Goal: Transaction & Acquisition: Book appointment/travel/reservation

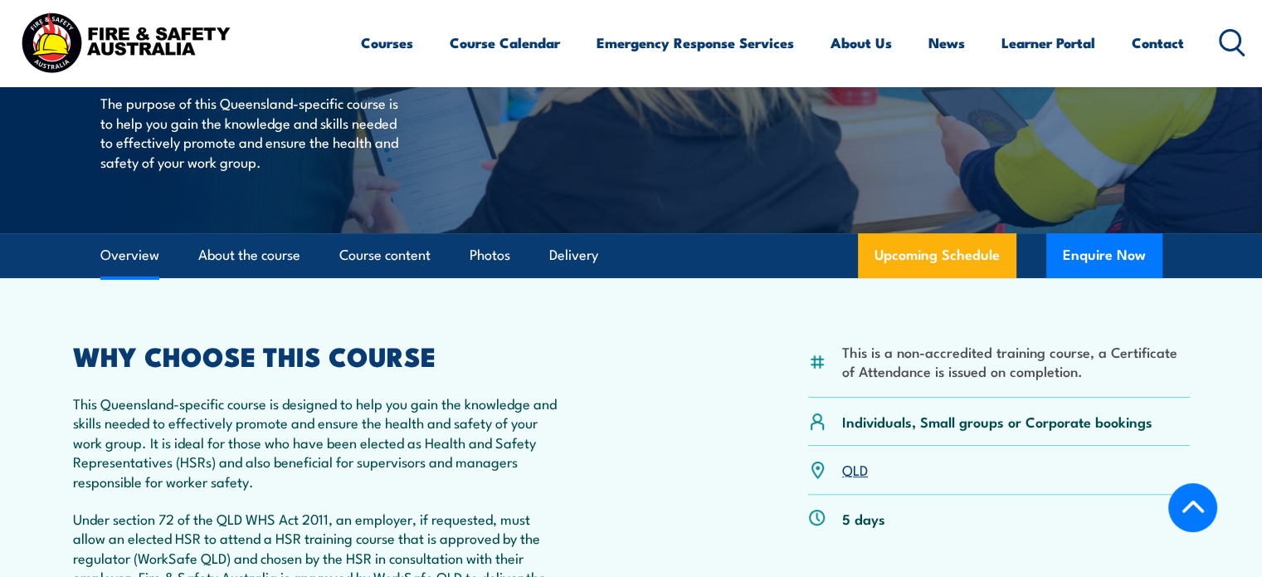
scroll to position [300, 0]
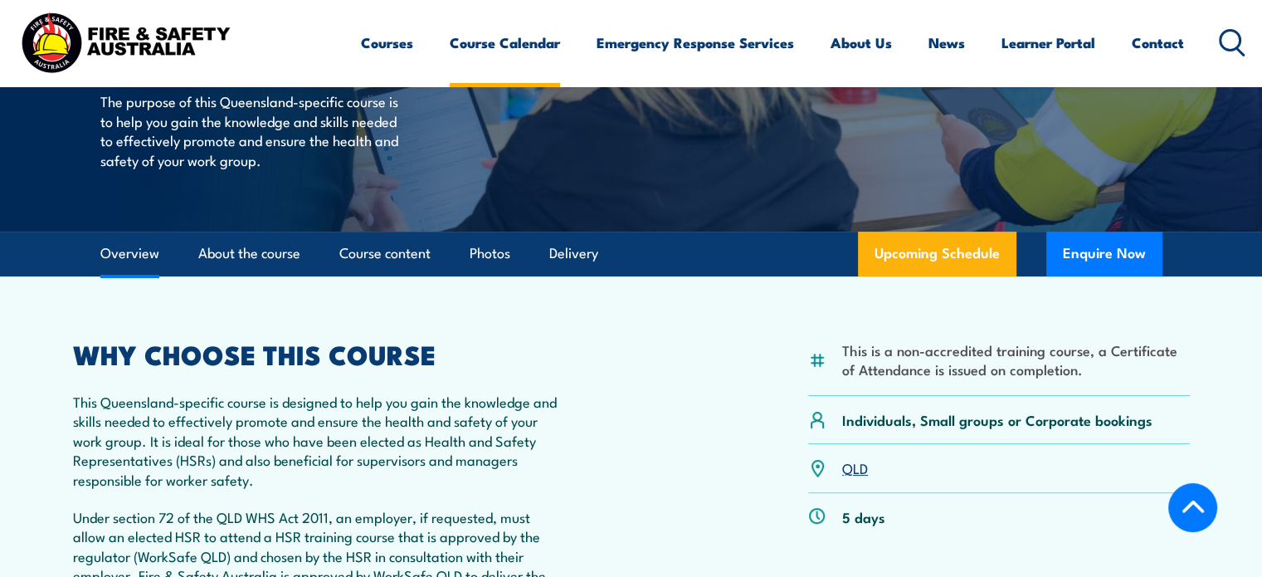
click at [520, 35] on link "Course Calendar" at bounding box center [505, 43] width 110 height 44
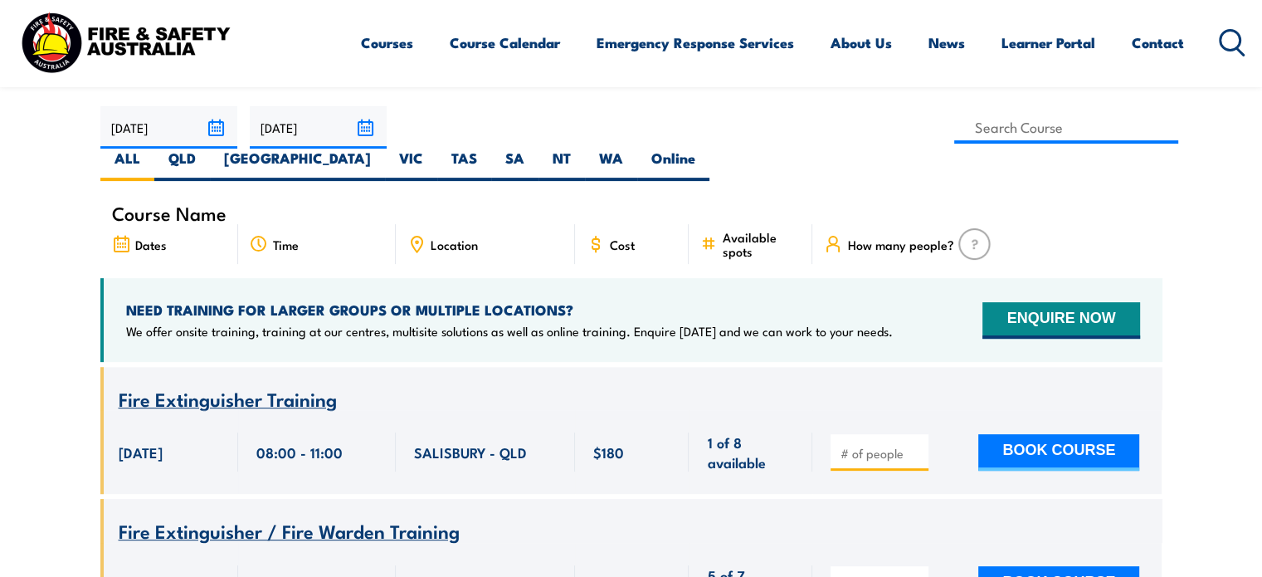
scroll to position [498, 0]
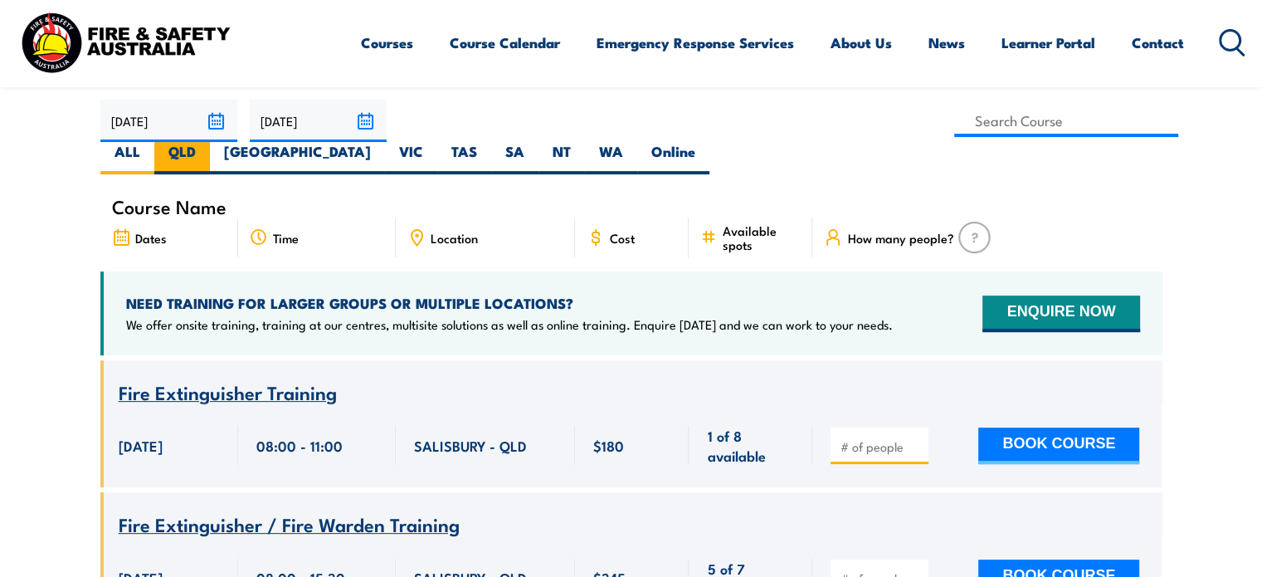
click at [210, 142] on label "QLD" at bounding box center [182, 158] width 56 height 32
click at [207, 142] on input "QLD" at bounding box center [201, 147] width 11 height 11
radio input "true"
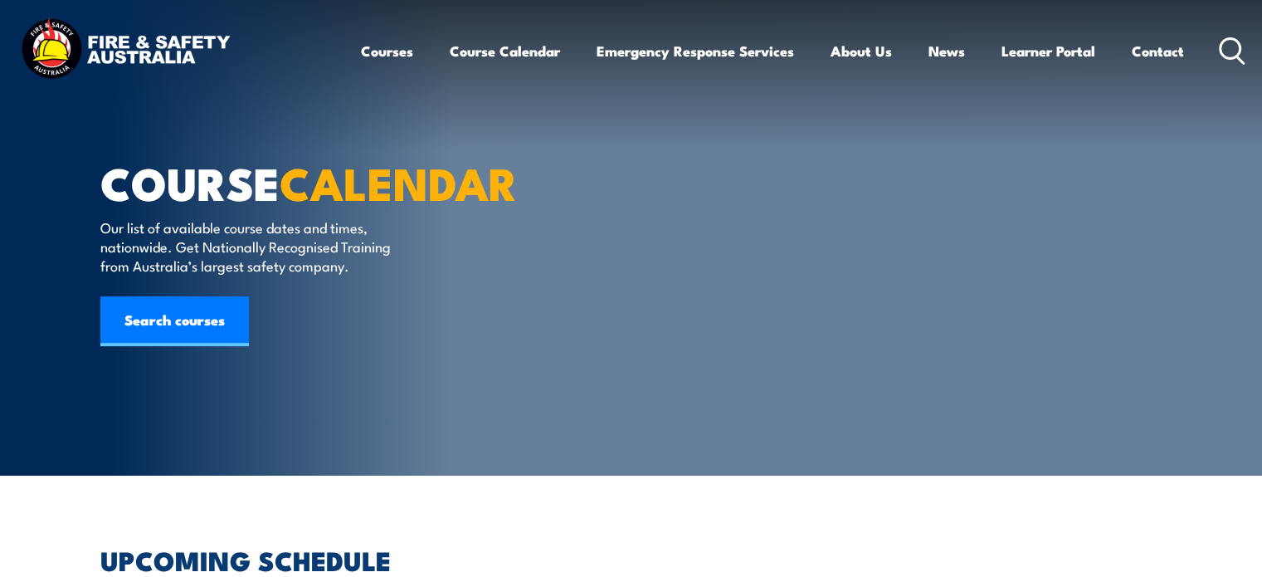
click at [1228, 49] on icon at bounding box center [1232, 50] width 27 height 27
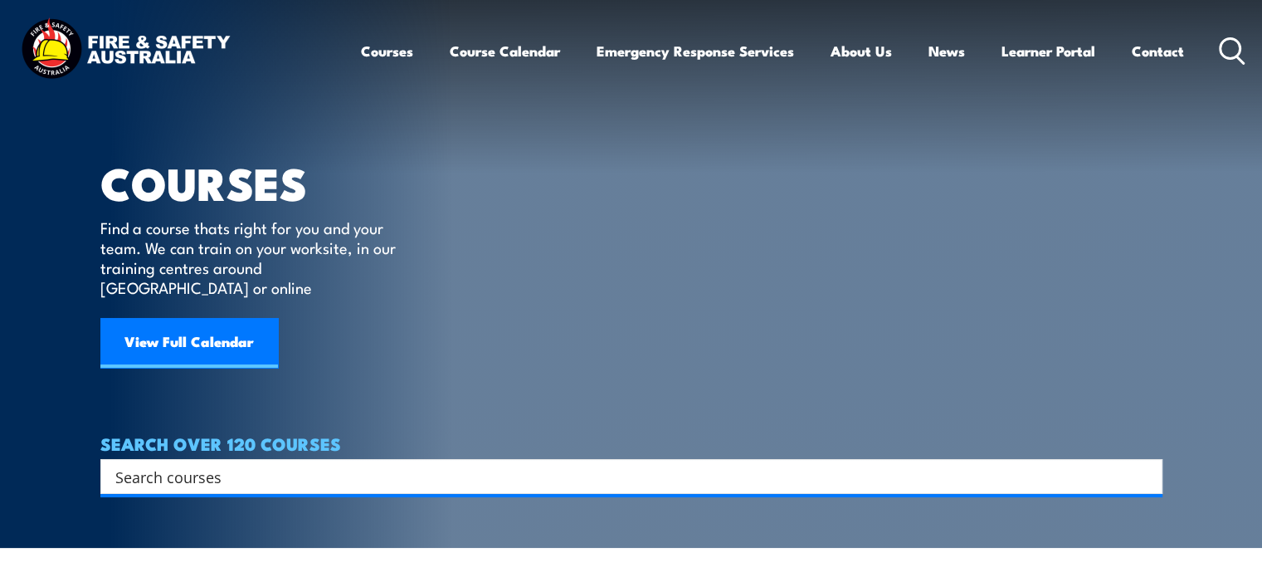
click at [445, 464] on input "Search input" at bounding box center [620, 476] width 1010 height 25
type input "HSR"
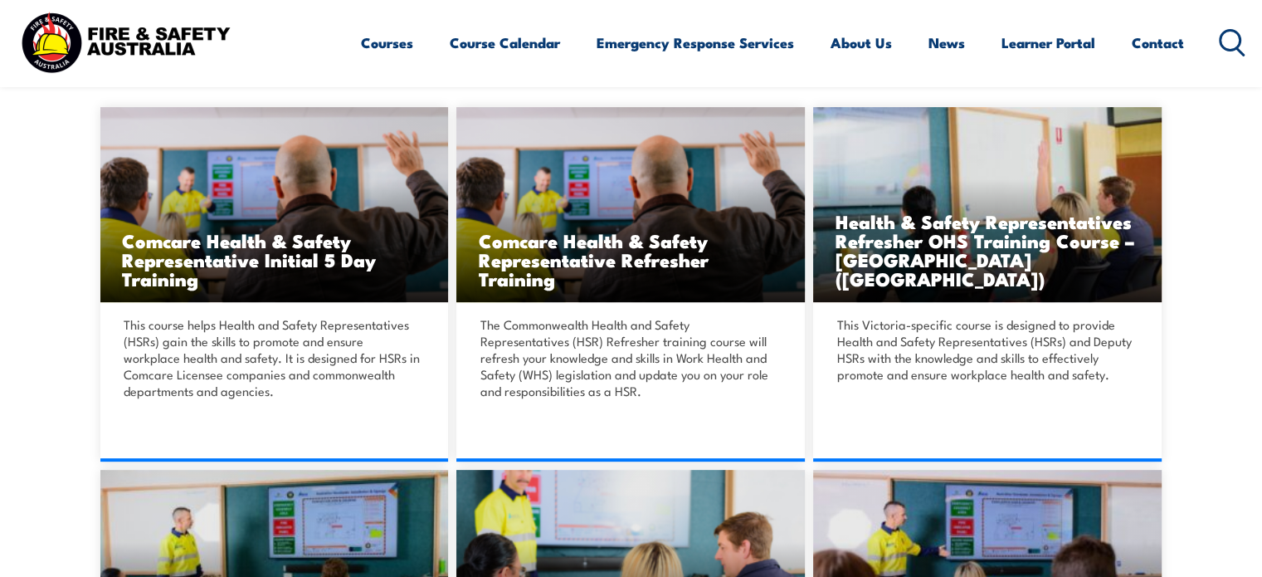
scroll to position [441, 0]
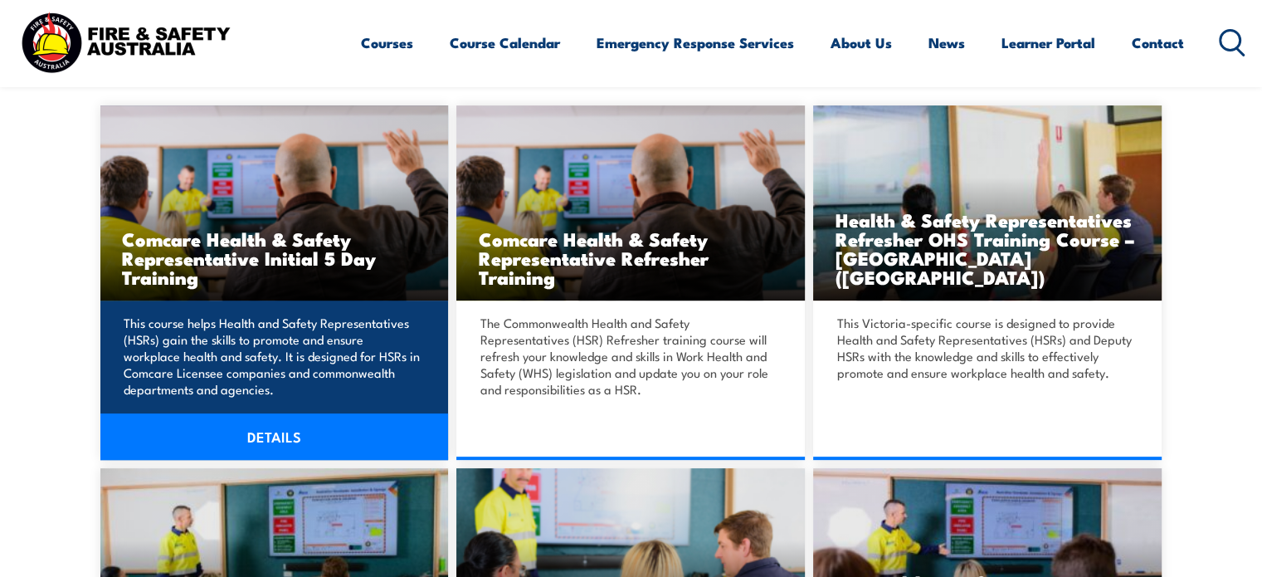
click at [293, 304] on div "This course helps Health and Safety Representatives (HSRs) gain the skills to p…" at bounding box center [274, 379] width 348 height 159
click at [262, 427] on link "DETAILS" at bounding box center [274, 436] width 348 height 46
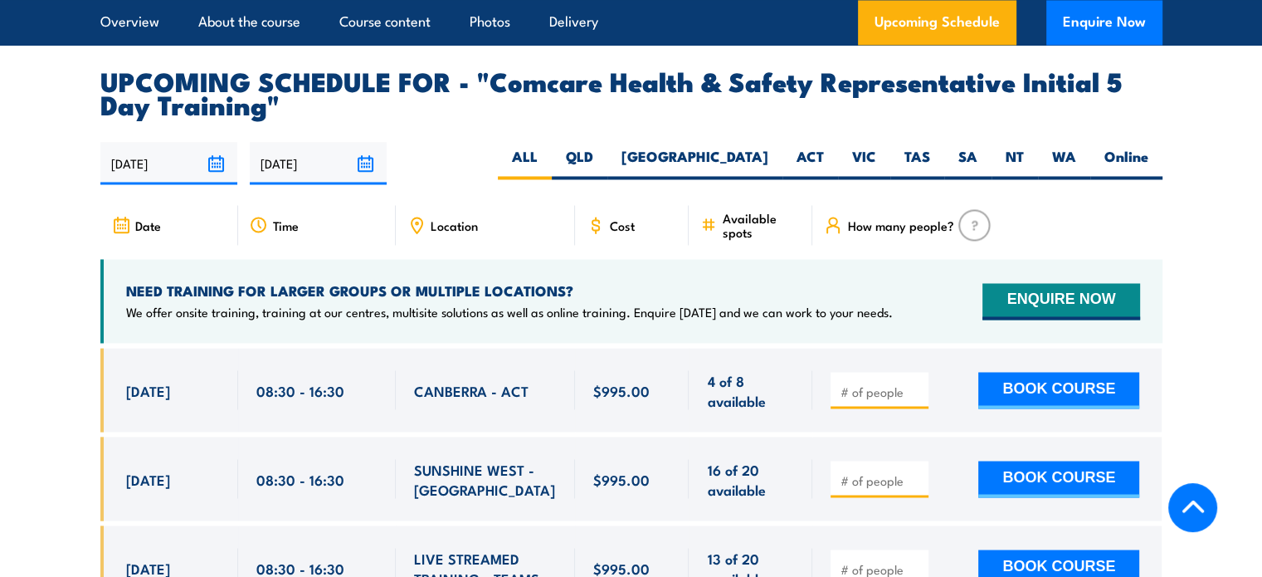
scroll to position [2791, 0]
click at [607, 147] on label "QLD" at bounding box center [580, 163] width 56 height 32
click at [604, 147] on input "QLD" at bounding box center [598, 152] width 11 height 11
radio input "true"
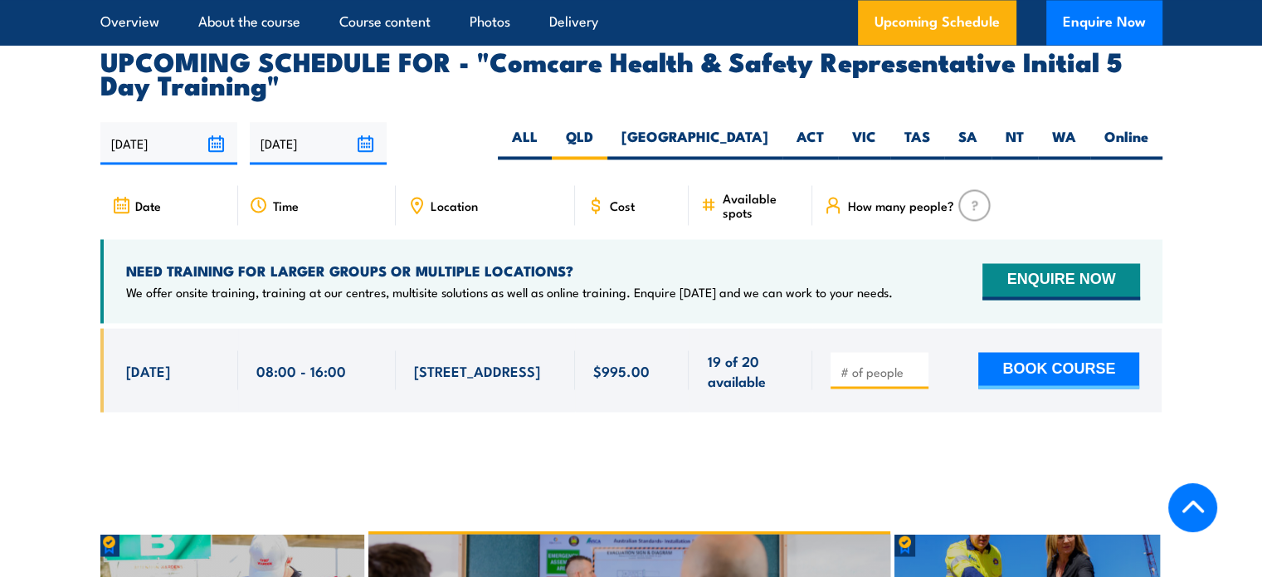
scroll to position [2811, 0]
click at [607, 127] on label "QLD" at bounding box center [580, 143] width 56 height 32
click at [604, 127] on input "QLD" at bounding box center [598, 132] width 11 height 11
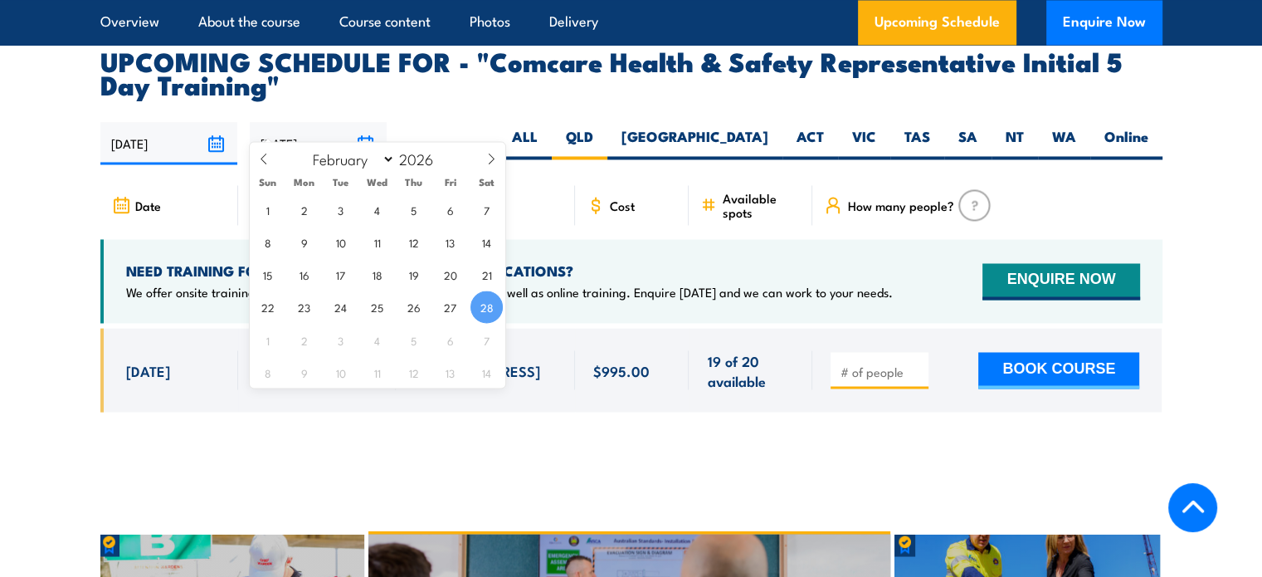
click at [382, 122] on input "[DATE]" at bounding box center [318, 143] width 137 height 42
click at [211, 122] on input "[DATE]" at bounding box center [168, 143] width 137 height 42
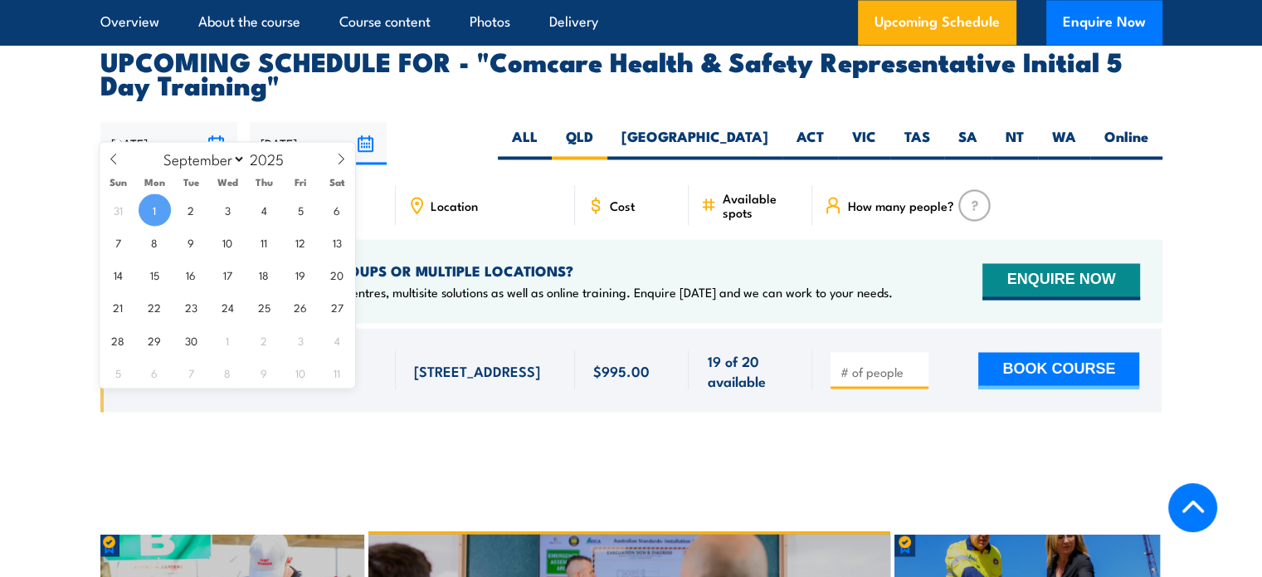
click at [149, 214] on span "1" at bounding box center [155, 209] width 32 height 32
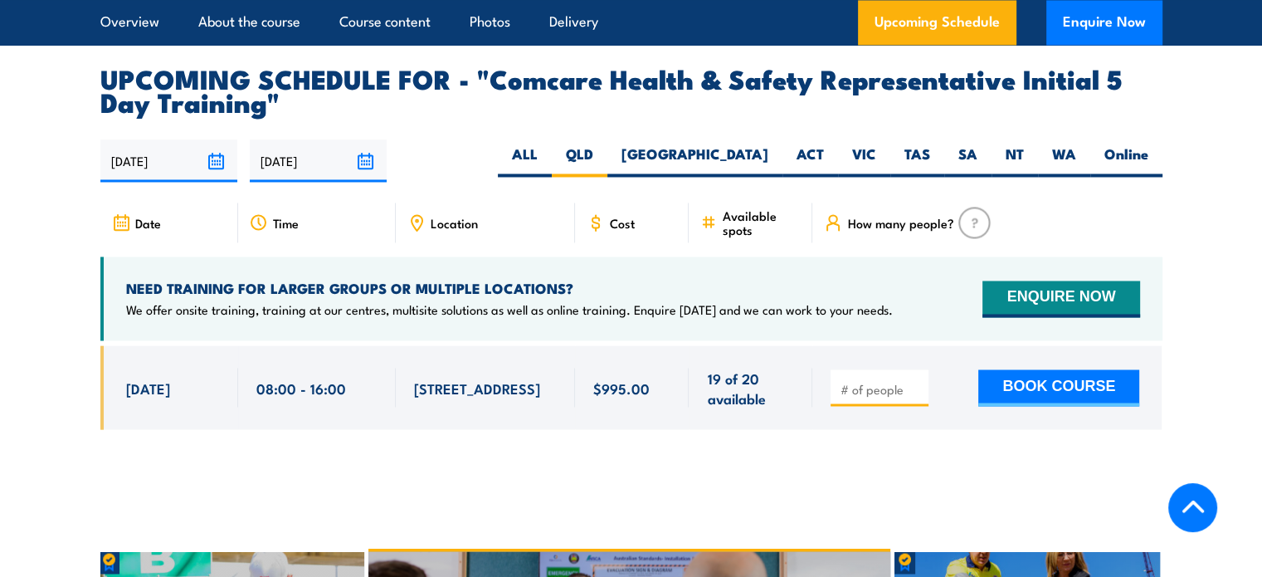
scroll to position [2794, 0]
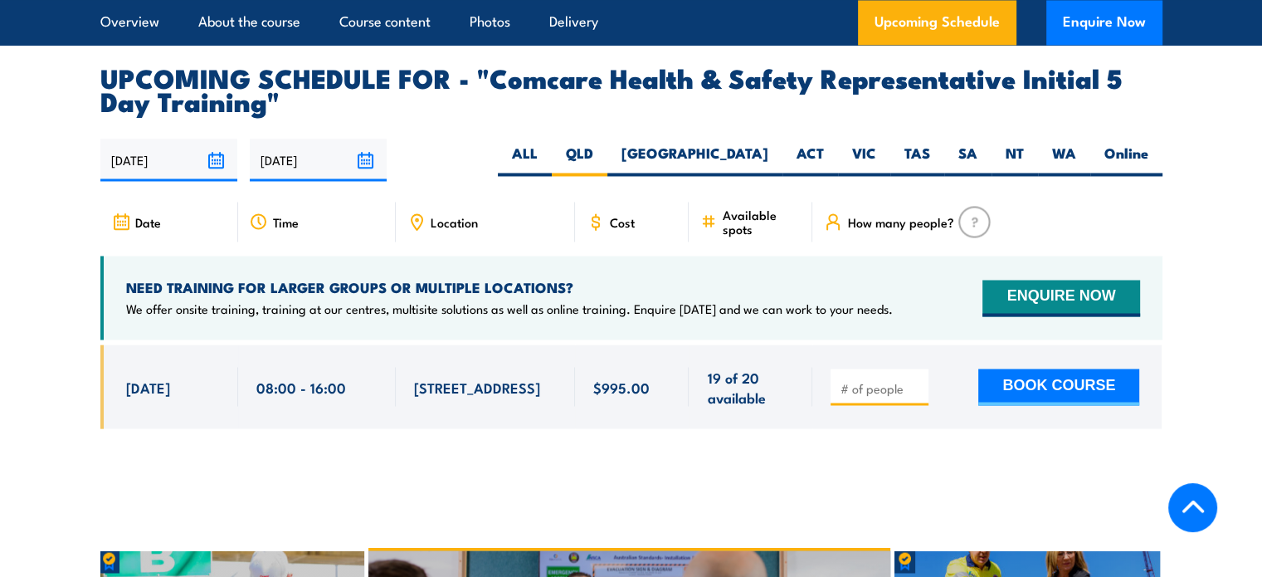
click at [425, 202] on div "Location" at bounding box center [485, 222] width 179 height 40
click at [436, 202] on div "Location" at bounding box center [485, 222] width 179 height 40
click at [456, 215] on span "Location" at bounding box center [454, 222] width 47 height 14
click at [552, 145] on label "ALL" at bounding box center [525, 160] width 54 height 32
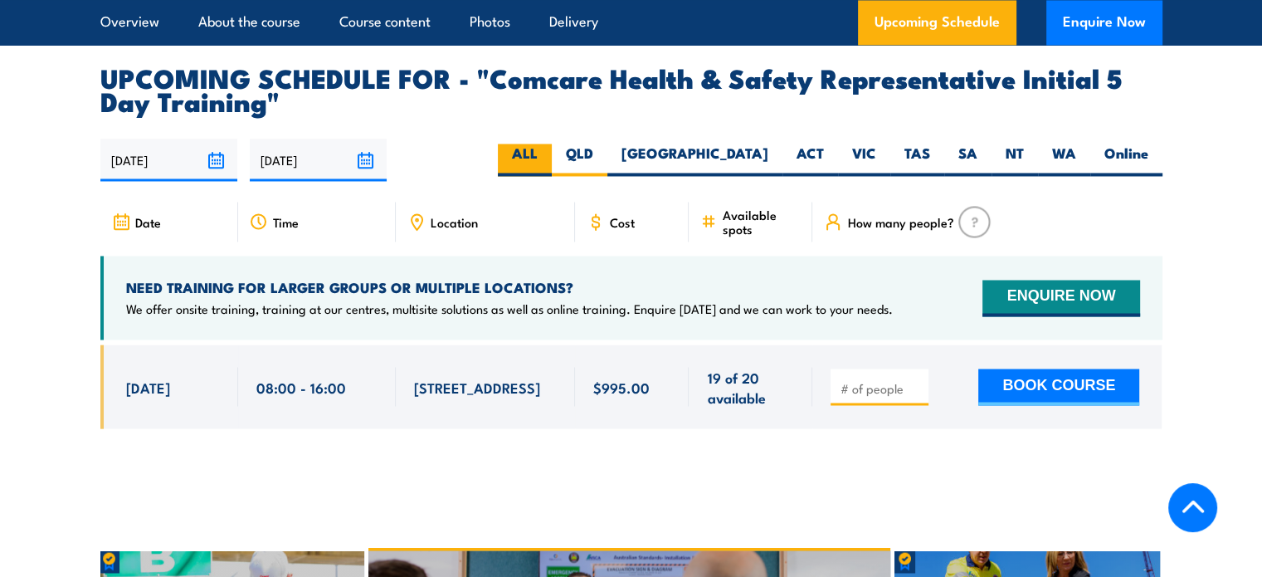
click at [548, 145] on input "ALL" at bounding box center [543, 149] width 11 height 11
radio input "true"
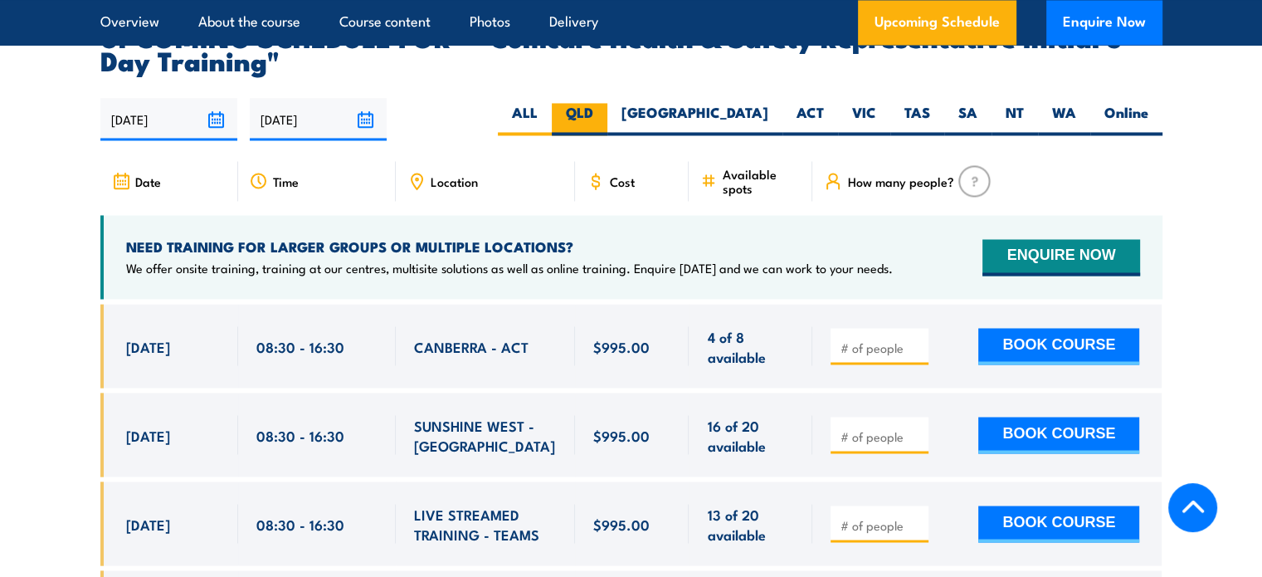
click at [607, 103] on label "QLD" at bounding box center [580, 119] width 56 height 32
click at [604, 103] on input "QLD" at bounding box center [598, 108] width 11 height 11
radio input "true"
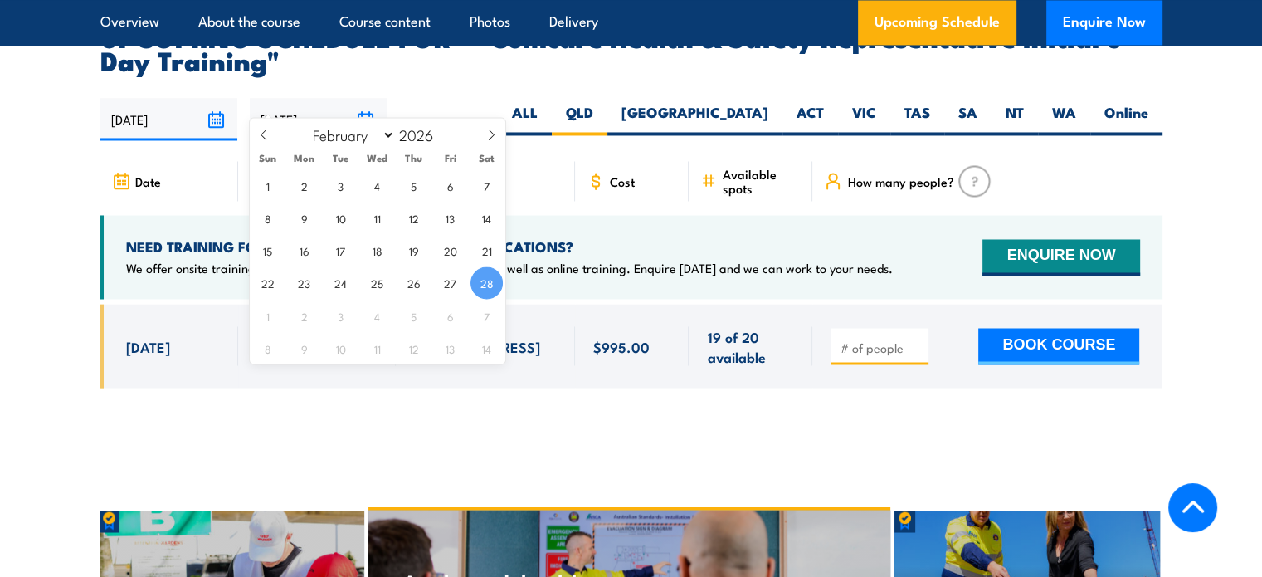
click at [363, 98] on input "[DATE]" at bounding box center [318, 119] width 137 height 42
click at [269, 133] on span at bounding box center [264, 140] width 28 height 45
select select "0"
click at [269, 133] on span at bounding box center [264, 140] width 28 height 45
type input "2025"
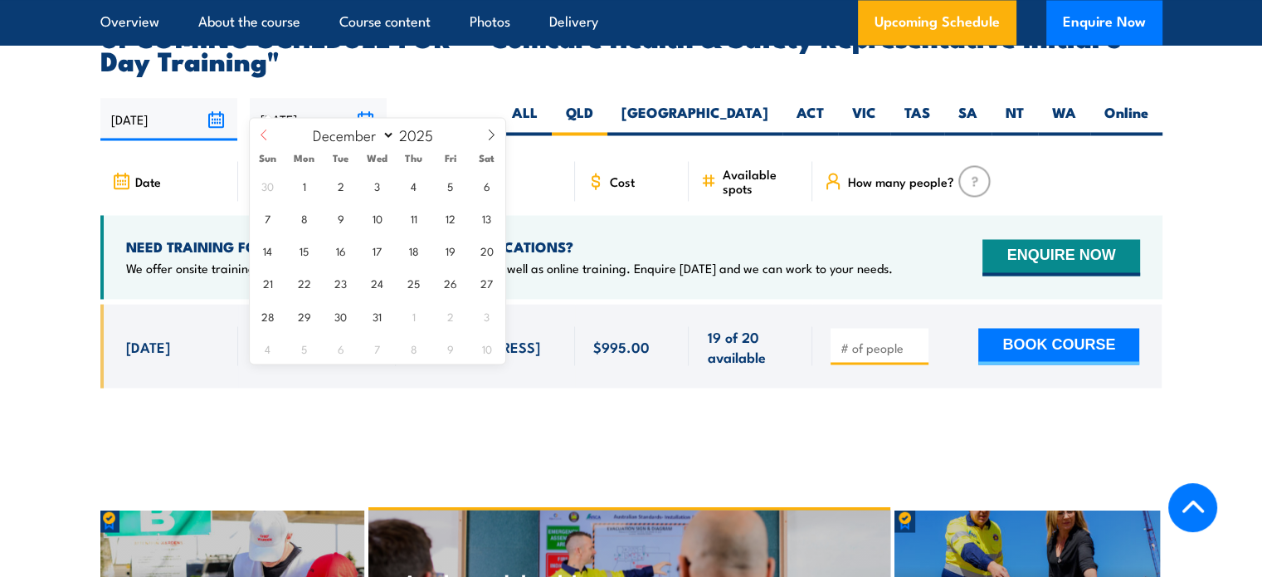
click at [269, 133] on span at bounding box center [264, 140] width 28 height 45
select select "10"
click at [270, 348] on span "30" at bounding box center [267, 347] width 32 height 32
type input "30/11/2025"
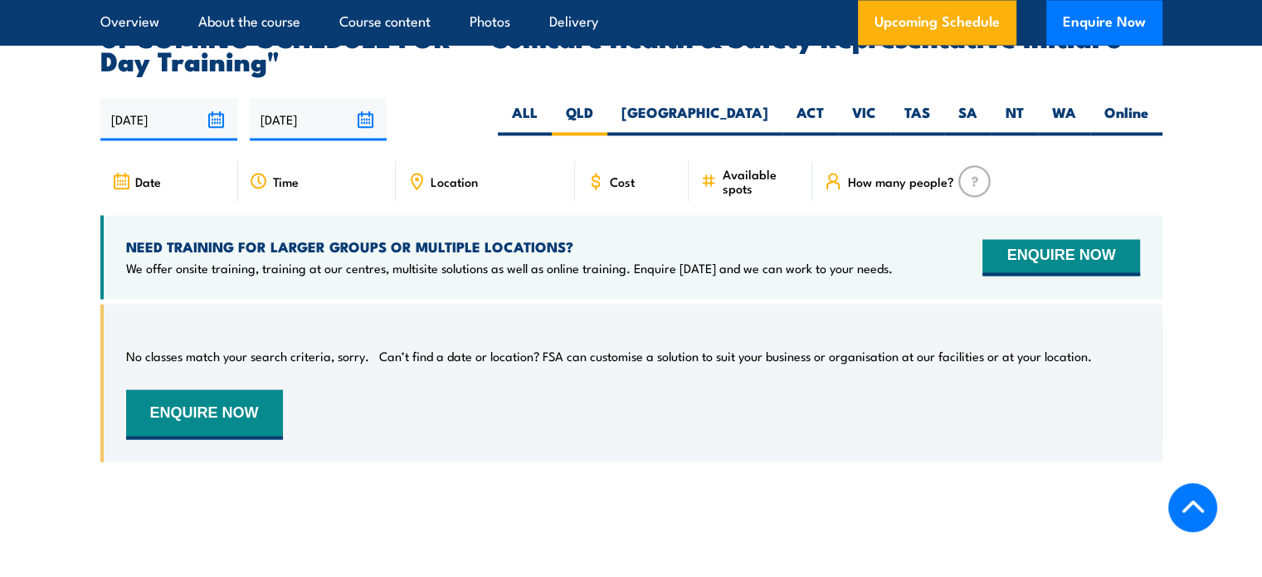
click at [360, 98] on input "[DATE]" at bounding box center [318, 119] width 137 height 42
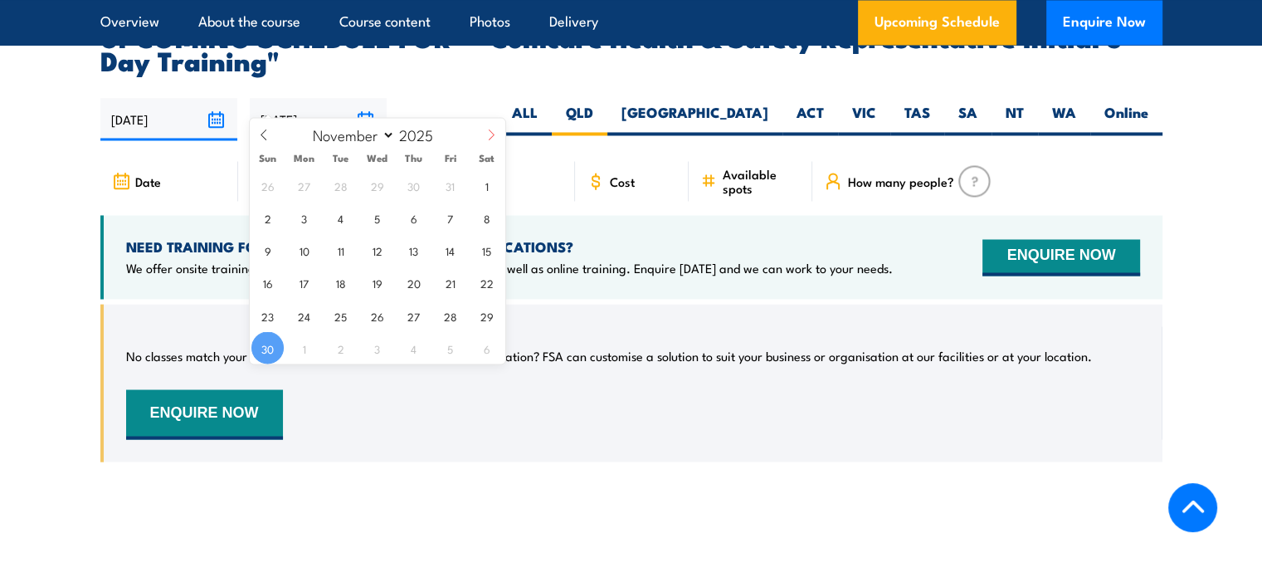
click at [494, 132] on icon at bounding box center [491, 135] width 12 height 12
select select "11"
click at [378, 313] on span "31" at bounding box center [377, 315] width 32 height 32
type input "[DATE]"
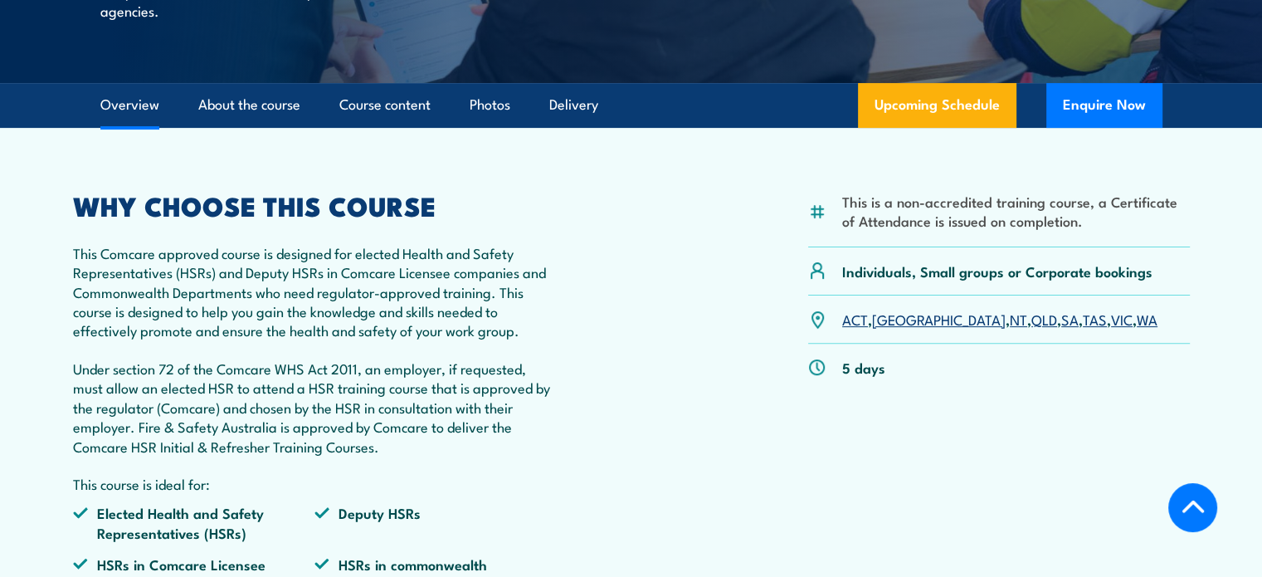
scroll to position [442, 0]
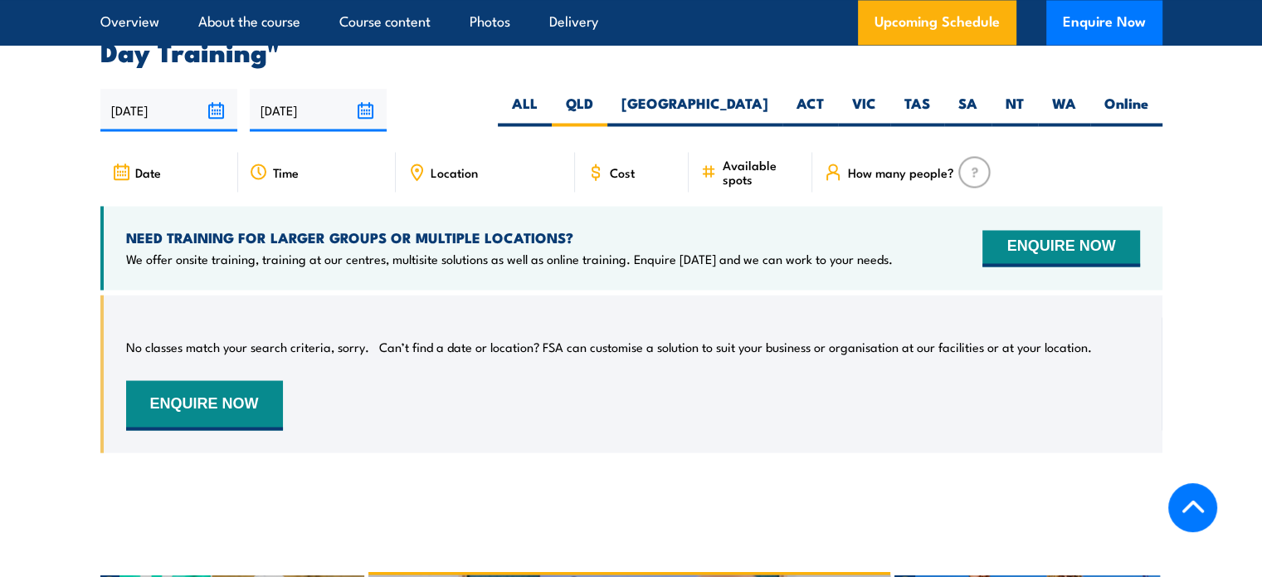
scroll to position [3231, 0]
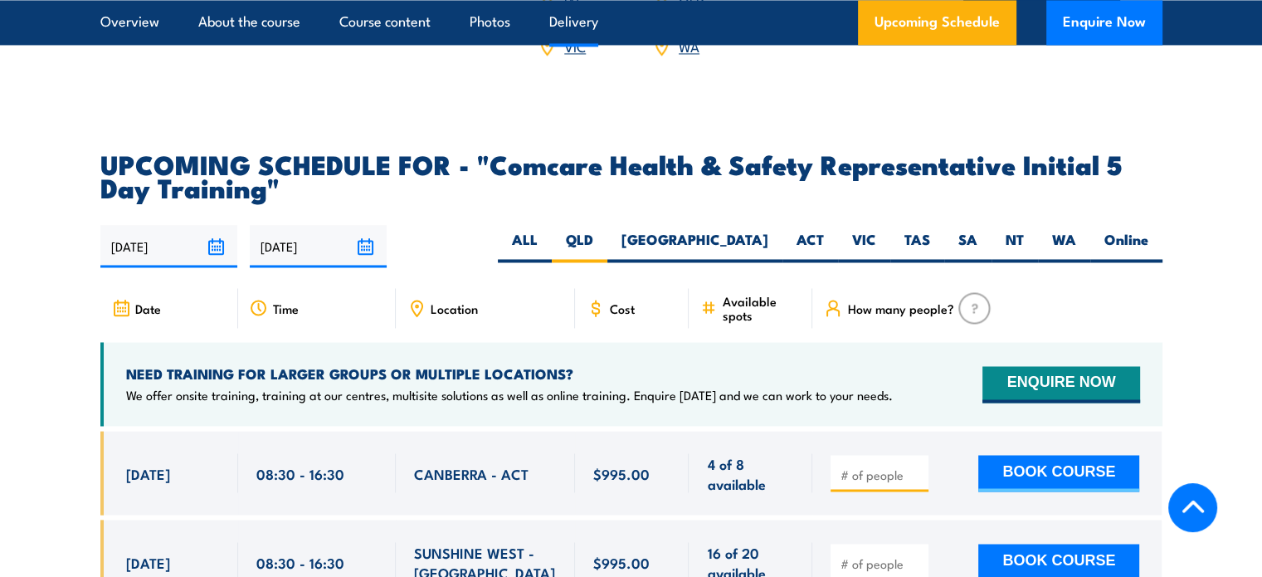
scroll to position [2711, 0]
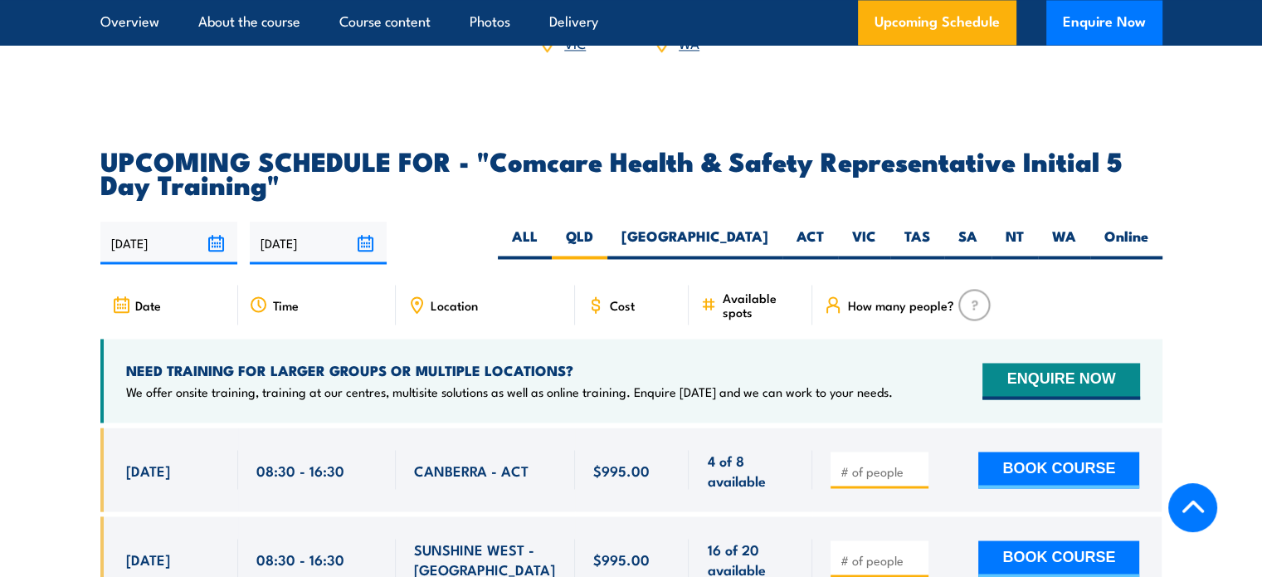
click at [221, 221] on input "[DATE]" at bounding box center [168, 242] width 137 height 42
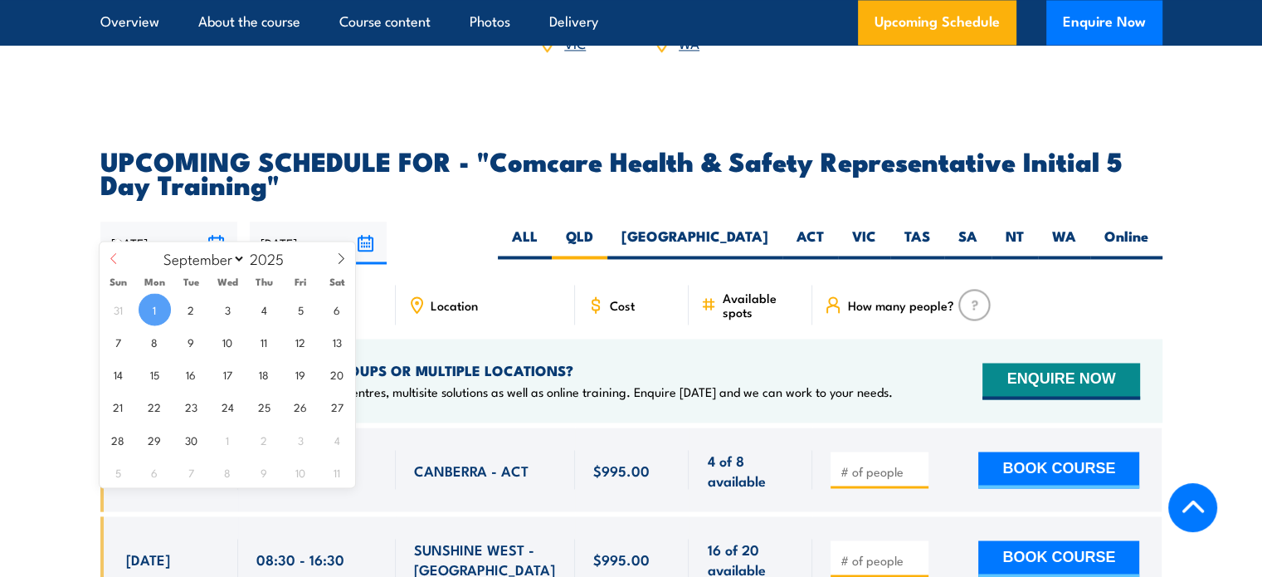
click at [117, 251] on span at bounding box center [114, 263] width 28 height 45
click at [333, 255] on span at bounding box center [341, 263] width 28 height 45
select select "8"
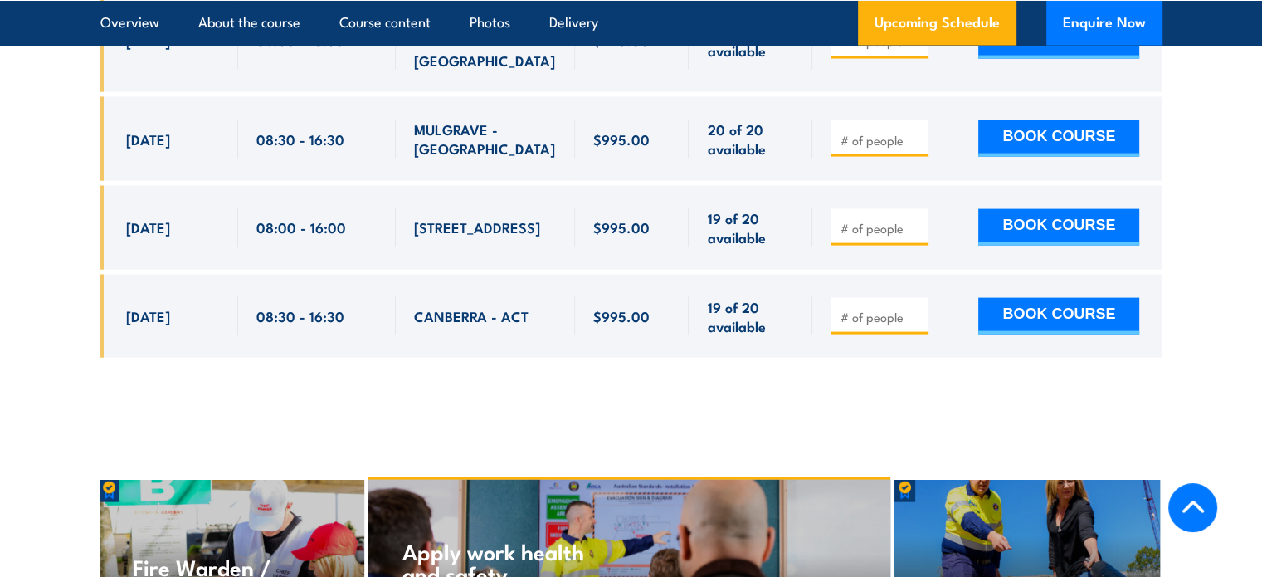
scroll to position [3504, 0]
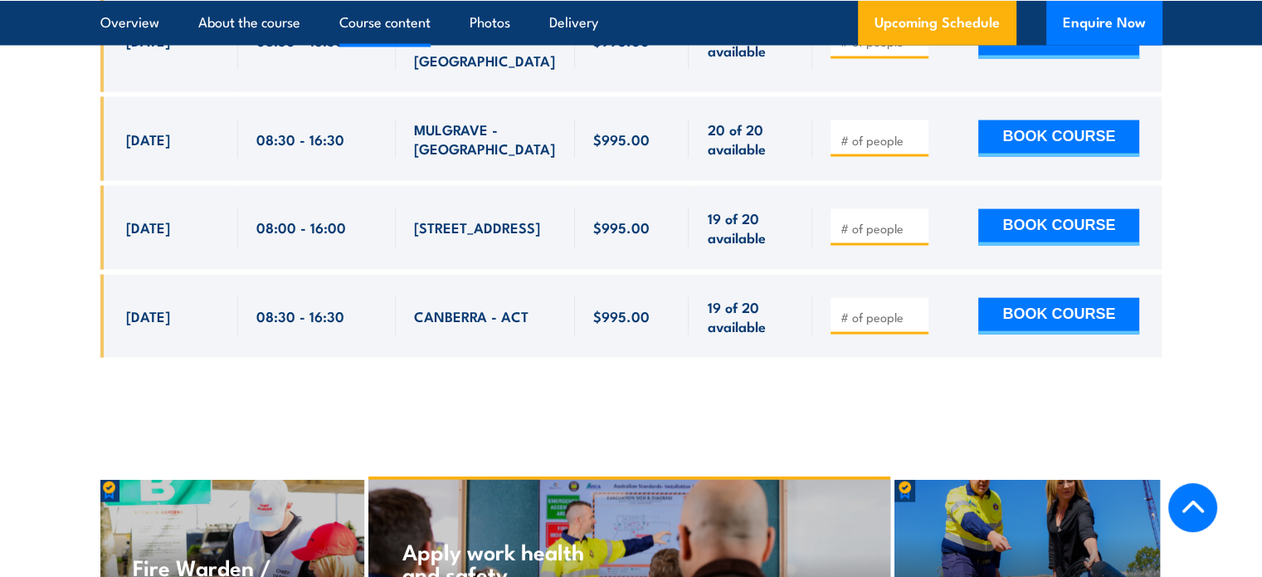
click at [369, 31] on link "Course content" at bounding box center [384, 22] width 91 height 44
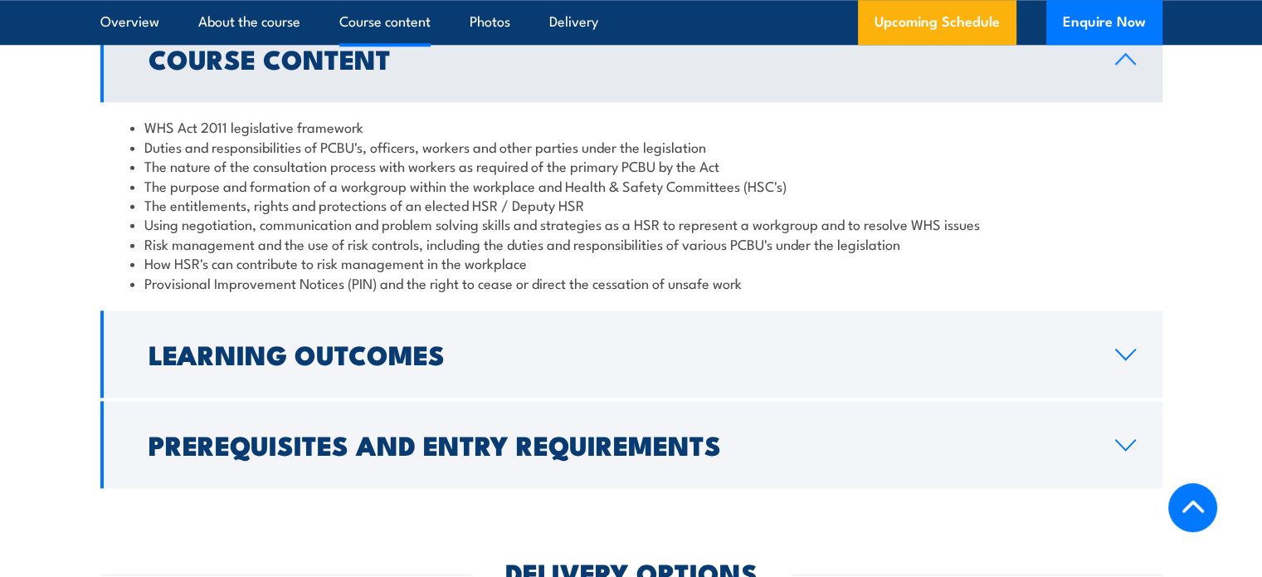
scroll to position [1548, 0]
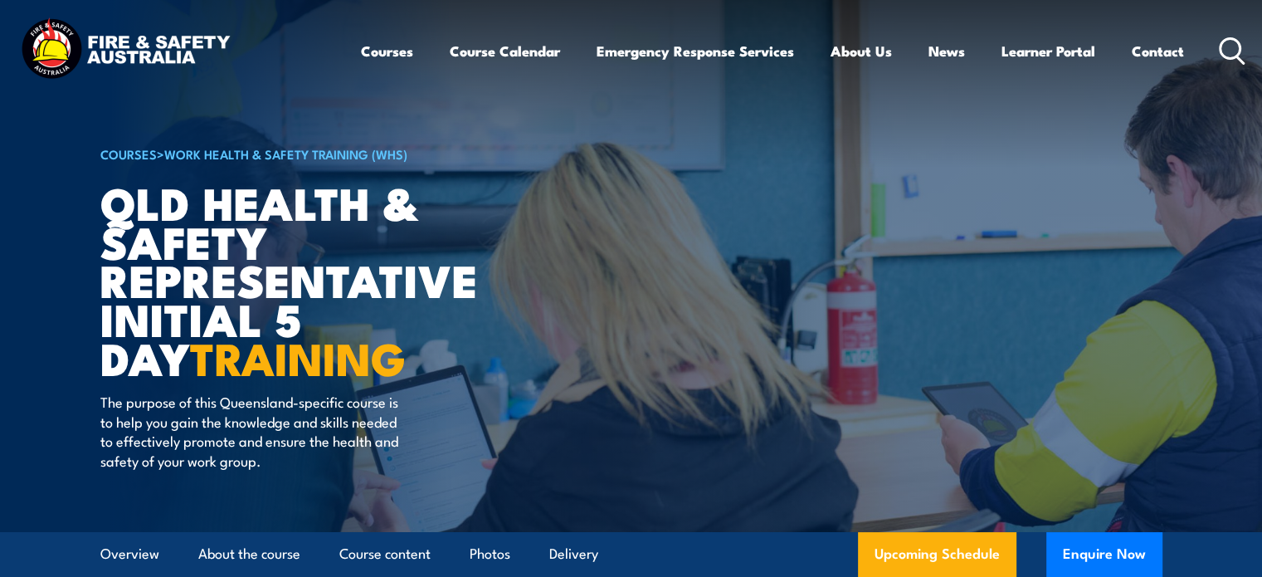
click at [1226, 65] on div "Courses Course Calendar Emergency Response Services Services Overview Emergency…" at bounding box center [803, 50] width 885 height 71
click at [1239, 48] on circle at bounding box center [1230, 48] width 20 height 20
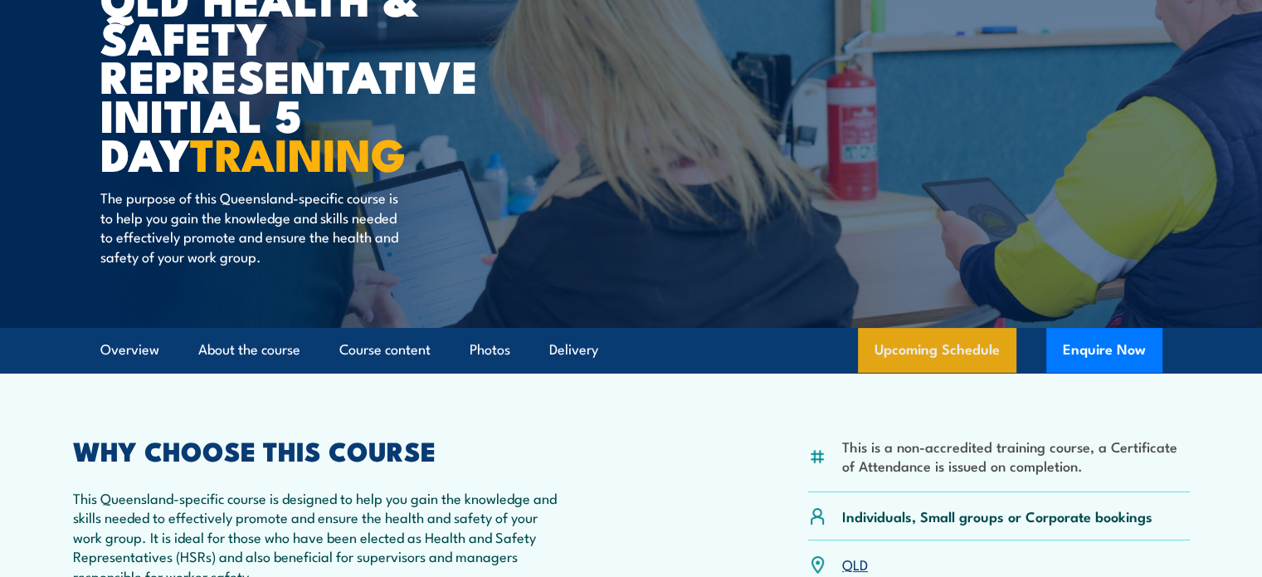
click at [956, 344] on link "Upcoming Schedule" at bounding box center [937, 350] width 158 height 45
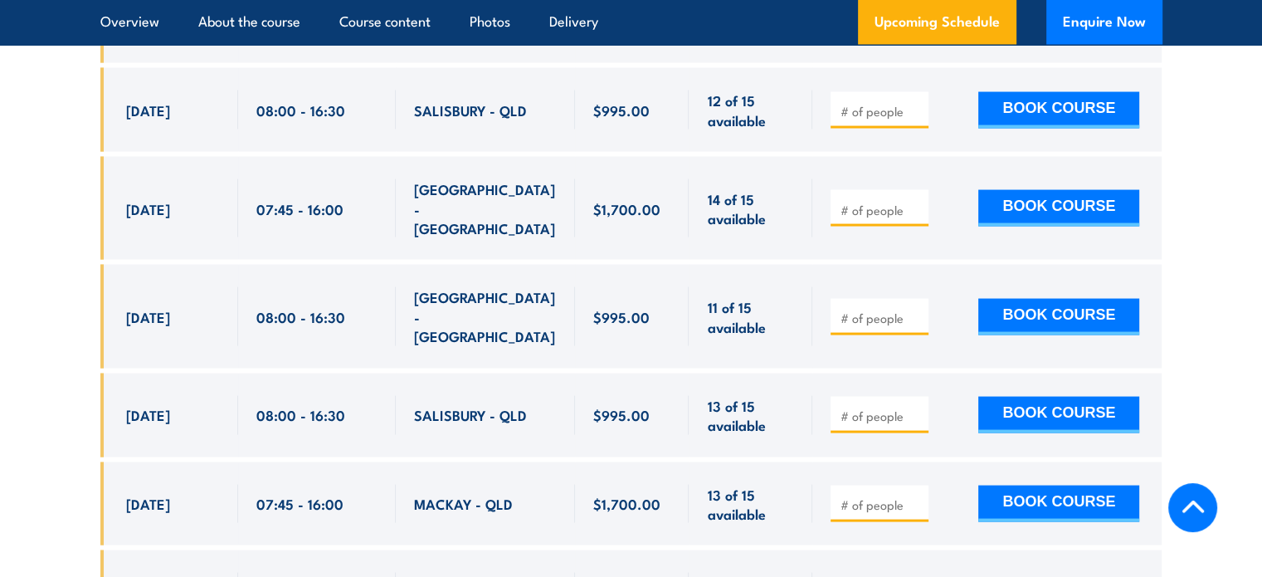
scroll to position [3356, 0]
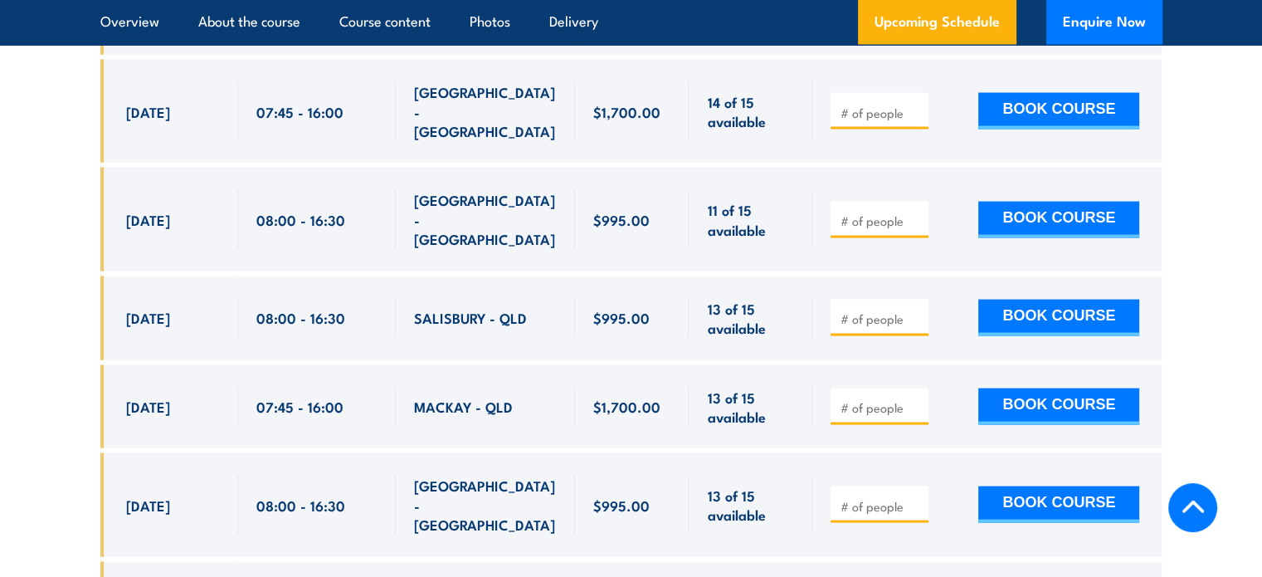
click at [170, 495] on span "20 Oct, 2025" at bounding box center [148, 504] width 44 height 19
click at [1047, 486] on button "BOOK COURSE" at bounding box center [1058, 504] width 161 height 37
type input "1"
click at [1047, 486] on button "BOOK COURSE" at bounding box center [1058, 504] width 161 height 37
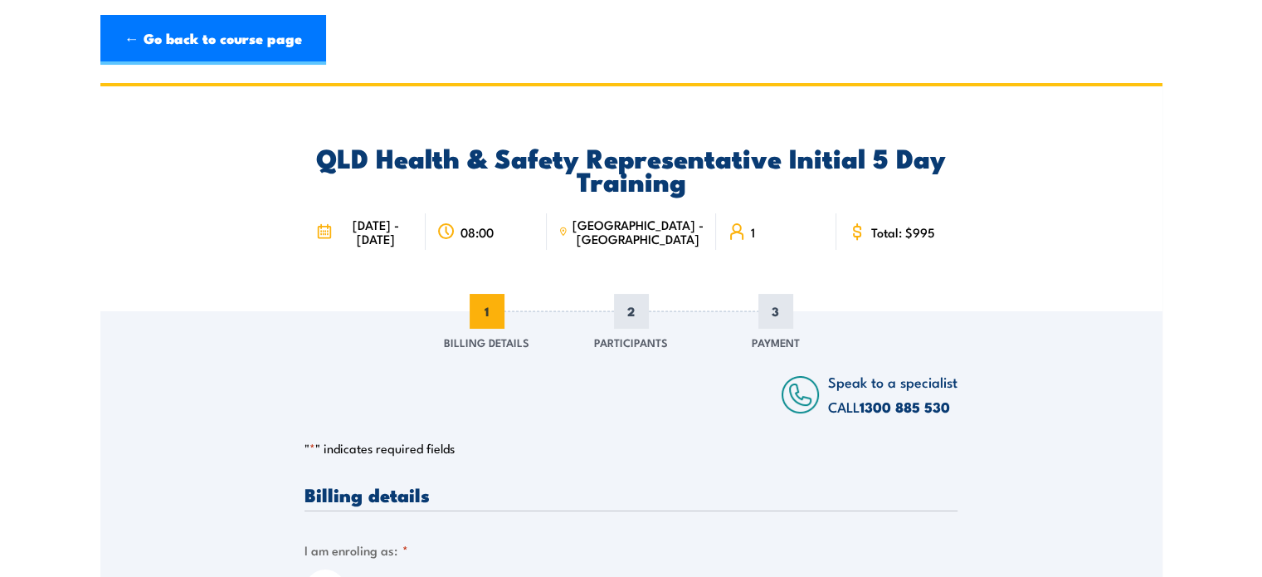
click at [198, 181] on div "QLD Health & Safety Representative Initial 5 Day Training [DATE] - [DATE] 08:00…" at bounding box center [631, 198] width 1062 height 225
